Goal: Check status

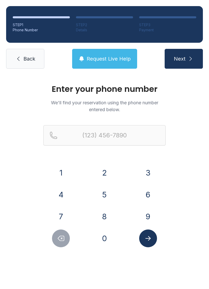
click at [105, 217] on button "8" at bounding box center [105, 217] width 18 height 18
click at [62, 196] on button "4" at bounding box center [61, 195] width 18 height 18
click at [61, 214] on button "7" at bounding box center [61, 217] width 18 height 18
click at [150, 217] on button "9" at bounding box center [148, 217] width 18 height 18
click at [65, 172] on button "1" at bounding box center [61, 173] width 18 height 18
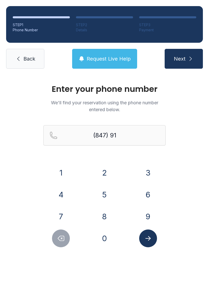
click at [103, 198] on button "5" at bounding box center [105, 195] width 18 height 18
click at [149, 216] on button "9" at bounding box center [148, 217] width 18 height 18
click at [145, 171] on button "3" at bounding box center [148, 173] width 18 height 18
click at [106, 198] on button "5" at bounding box center [105, 195] width 18 height 18
click at [105, 242] on button "0" at bounding box center [105, 239] width 18 height 18
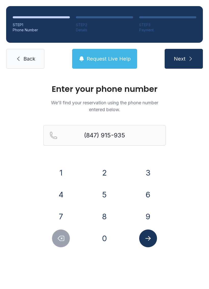
type input "[PHONE_NUMBER]"
click at [148, 238] on icon "Submit lookup form" at bounding box center [147, 238] width 5 height 5
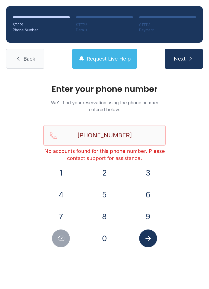
click at [120, 54] on button "Request Live Help" at bounding box center [104, 59] width 65 height 20
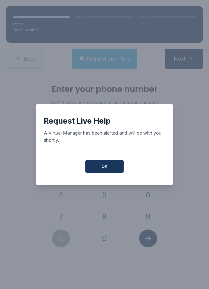
click at [100, 170] on button "OK" at bounding box center [104, 166] width 38 height 13
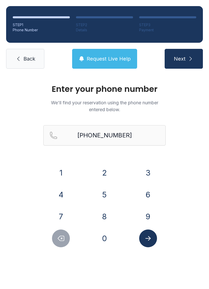
click at [30, 49] on link "Back" at bounding box center [25, 59] width 38 height 20
